Goal: Find specific page/section: Find specific page/section

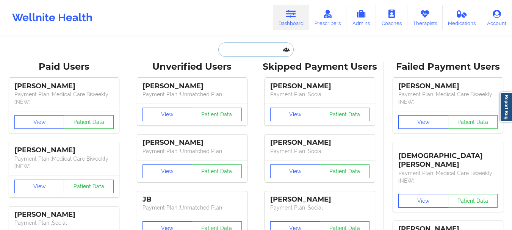
click at [242, 48] on input "text" at bounding box center [255, 49] width 75 height 14
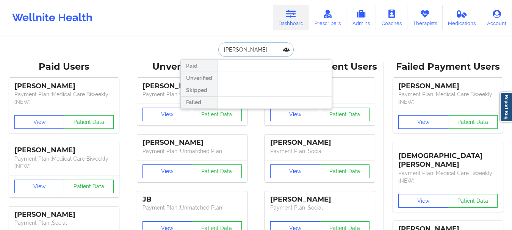
type input "[PERSON_NAME] [PERSON_NAME]"
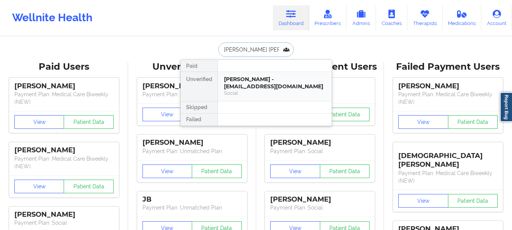
click at [245, 73] on div "[PERSON_NAME] - [EMAIL_ADDRESS][DOMAIN_NAME] Social" at bounding box center [275, 86] width 114 height 29
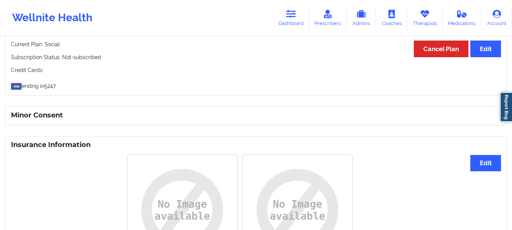
scroll to position [519, 0]
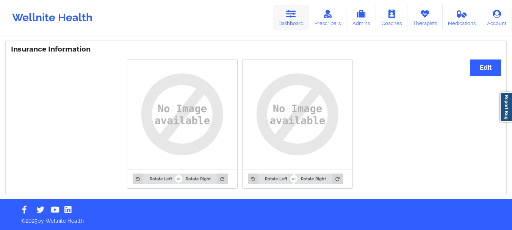
click at [299, 20] on link "Dashboard" at bounding box center [291, 17] width 36 height 25
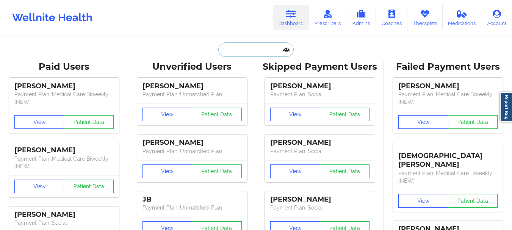
click at [247, 44] on input "text" at bounding box center [255, 49] width 75 height 14
paste input "[PERSON_NAME]"
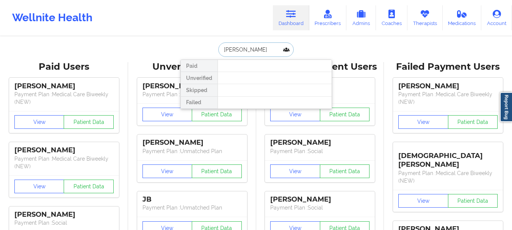
type input "[PERSON_NAME]"
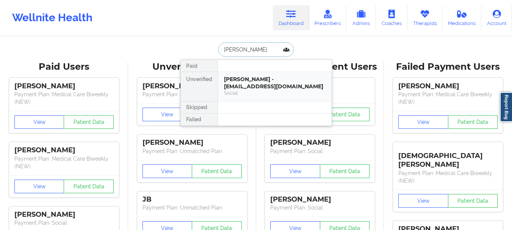
click at [267, 91] on div "Social" at bounding box center [275, 93] width 102 height 6
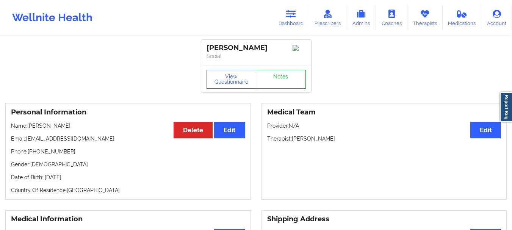
click at [280, 84] on link "Notes" at bounding box center [281, 79] width 50 height 19
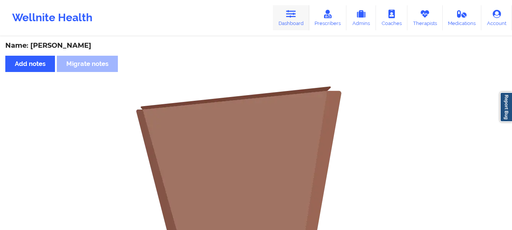
click at [300, 14] on link "Dashboard" at bounding box center [291, 17] width 36 height 25
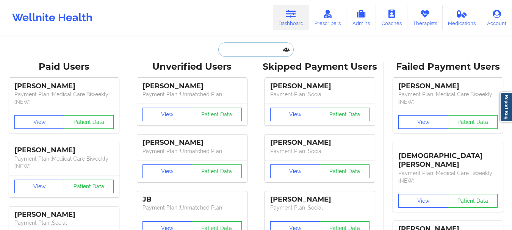
click at [235, 44] on input "text" at bounding box center [255, 49] width 75 height 14
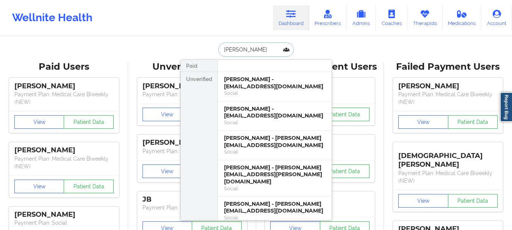
type input "[PERSON_NAME]"
